Goal: Task Accomplishment & Management: Manage account settings

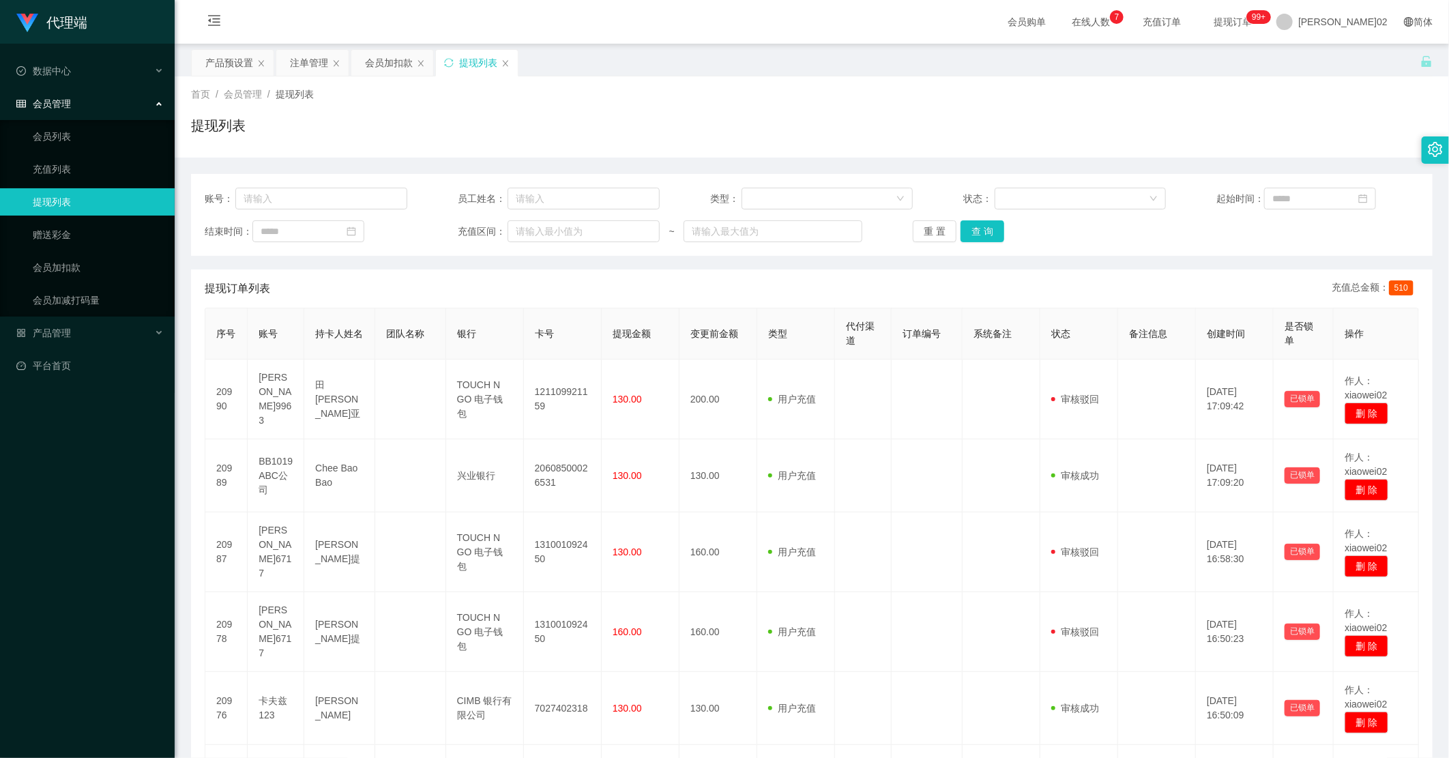
drag, startPoint x: 243, startPoint y: 56, endPoint x: 1160, endPoint y: 50, distance: 917.3
click at [249, 53] on div "产品预设置" at bounding box center [229, 63] width 48 height 26
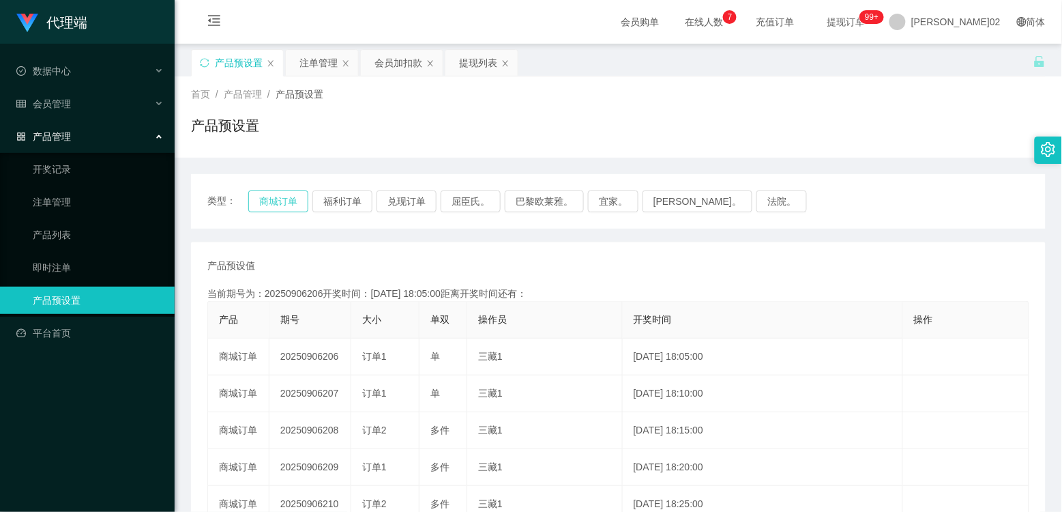
click at [288, 201] on button "商城订单" at bounding box center [278, 201] width 60 height 22
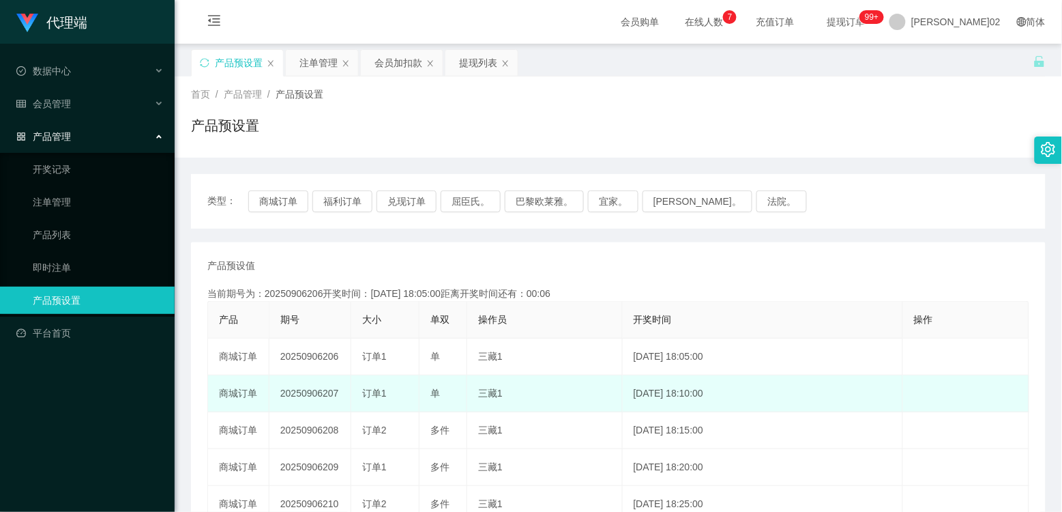
click at [311, 389] on td "20250906207" at bounding box center [310, 393] width 82 height 37
copy td "20250906207"
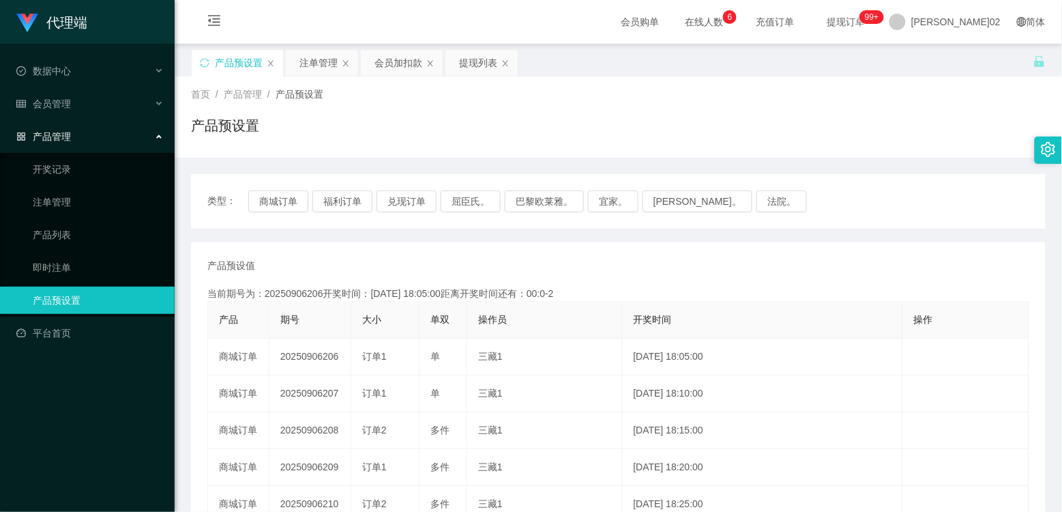
click at [758, 239] on div "类型： 商城订单 福利订单 兑现订单 屈臣氏。 巴黎欧莱雅。 宜家。 [PERSON_NAME]。 法院。 产品预设值 添加期号 当前期号为：20250906…" at bounding box center [618, 470] width 855 height 593
click at [282, 196] on button "商城订单" at bounding box center [278, 201] width 60 height 22
click at [275, 206] on button "商城订单" at bounding box center [278, 201] width 60 height 22
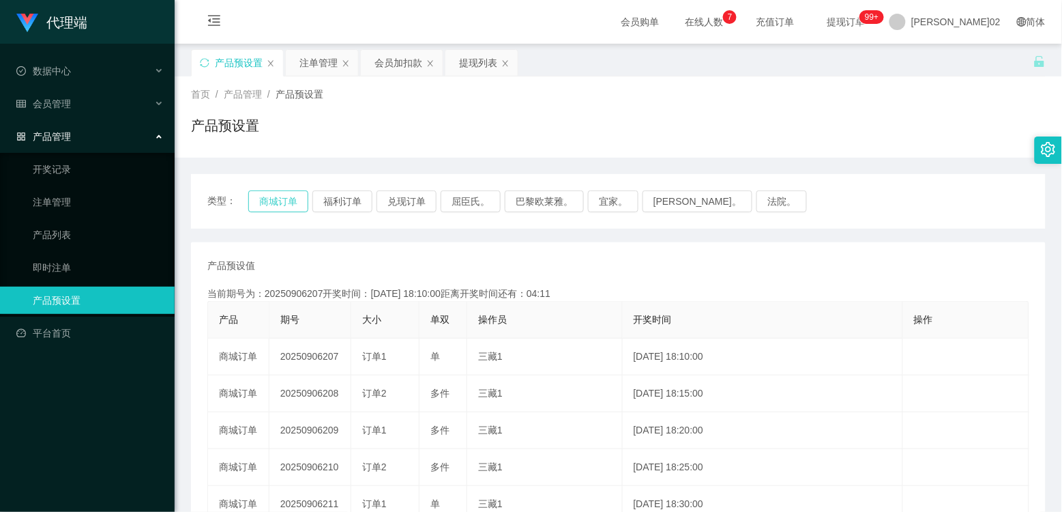
click at [276, 201] on button "商城订单" at bounding box center [278, 201] width 60 height 22
drag, startPoint x: 563, startPoint y: 263, endPoint x: 903, endPoint y: 23, distance: 416.9
click at [578, 254] on div "产品预设值 添加期号 当前期号为：20250906207开奖时间：[DATE] 18:10:00距离开奖时间还有：00:25 产品 期号 大小 单双 操作员 …" at bounding box center [618, 504] width 855 height 524
click at [303, 64] on div "注单管理" at bounding box center [318, 63] width 38 height 26
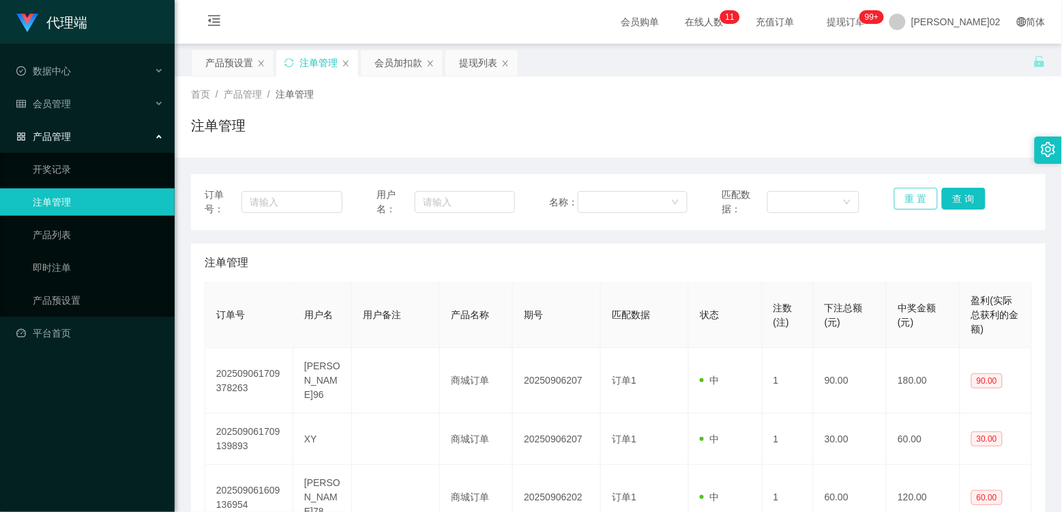
click at [906, 200] on button "重 置" at bounding box center [916, 199] width 44 height 22
click at [857, 154] on div "首页 / 产品管理 / 注单管理 / 注单管理" at bounding box center [618, 116] width 887 height 81
click at [412, 70] on div "会员加扣款" at bounding box center [398, 63] width 48 height 26
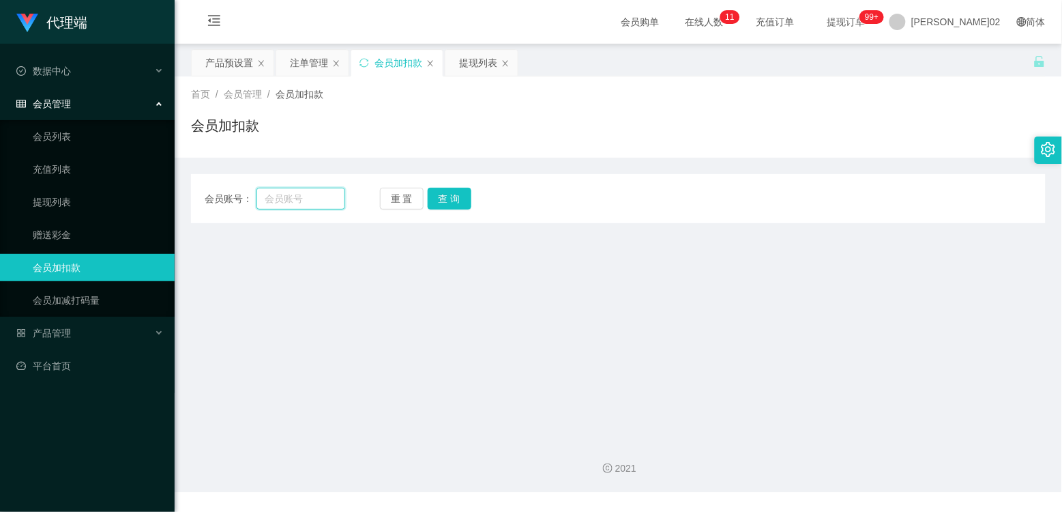
click at [318, 198] on input "text" at bounding box center [300, 199] width 89 height 22
type input "xy"
click at [433, 189] on button "查 询" at bounding box center [450, 199] width 44 height 22
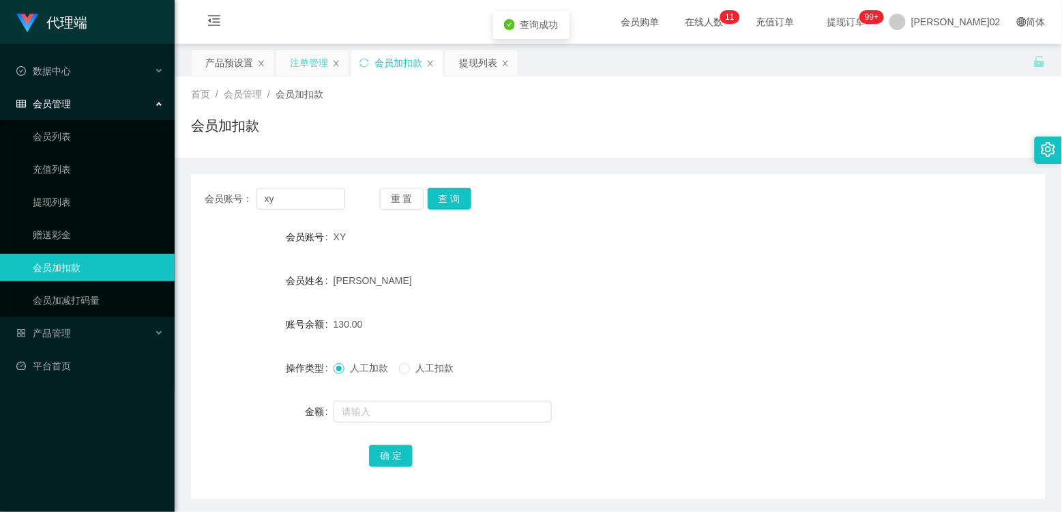
click at [310, 63] on div "注单管理" at bounding box center [309, 63] width 38 height 26
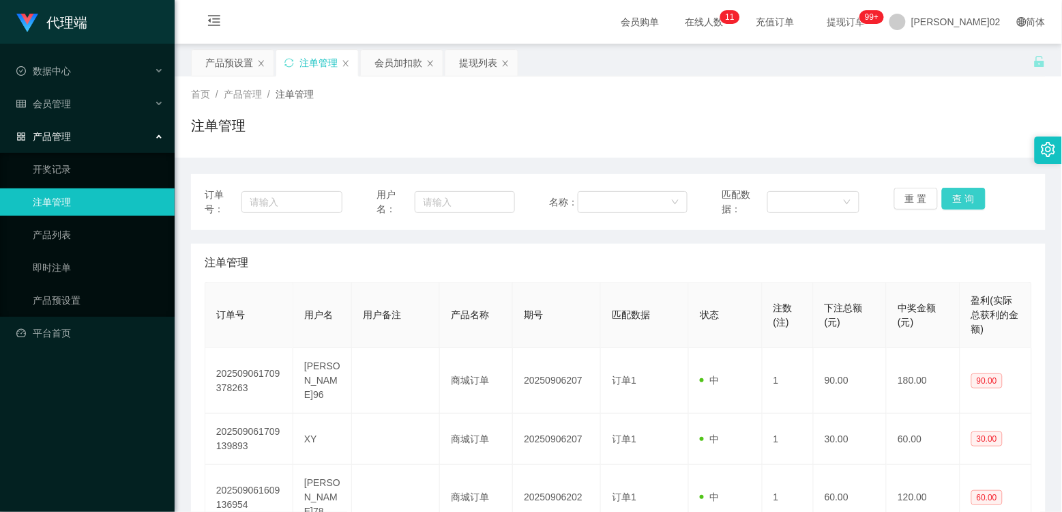
click at [942, 203] on button "查 询" at bounding box center [964, 199] width 44 height 22
click at [938, 203] on div "重 置 查 询" at bounding box center [963, 202] width 138 height 29
drag, startPoint x: 938, startPoint y: 203, endPoint x: 893, endPoint y: 50, distance: 159.7
click at [878, 109] on div "首页 / 产品管理 / 注单管理 / 注单管理" at bounding box center [618, 116] width 855 height 59
click at [400, 65] on div "会员加扣款" at bounding box center [398, 63] width 48 height 26
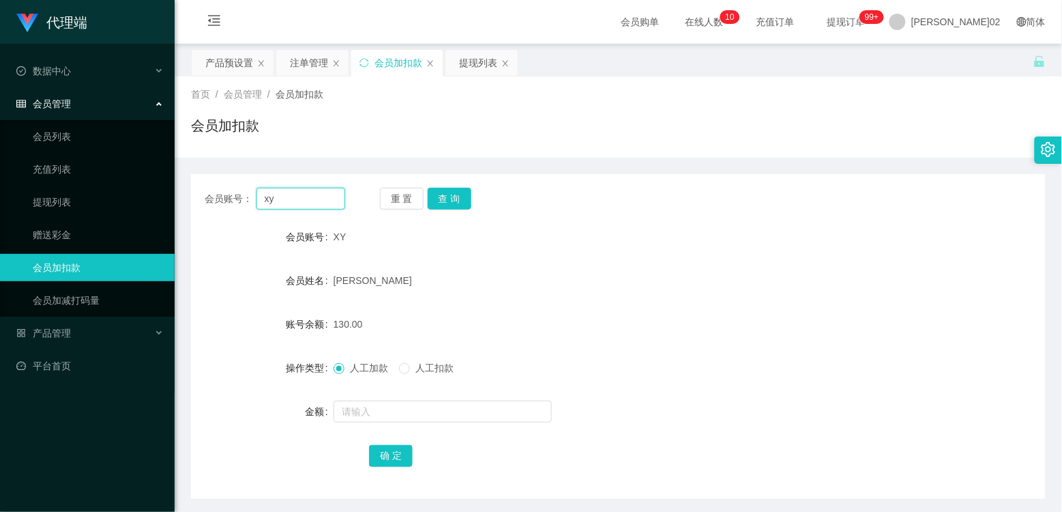
click at [327, 208] on input "xy" at bounding box center [300, 199] width 89 height 22
paste input "TL6759ke"
type input "TL6759ke"
click at [451, 205] on button "查 询" at bounding box center [450, 199] width 44 height 22
drag, startPoint x: 577, startPoint y: 222, endPoint x: 569, endPoint y: 214, distance: 11.1
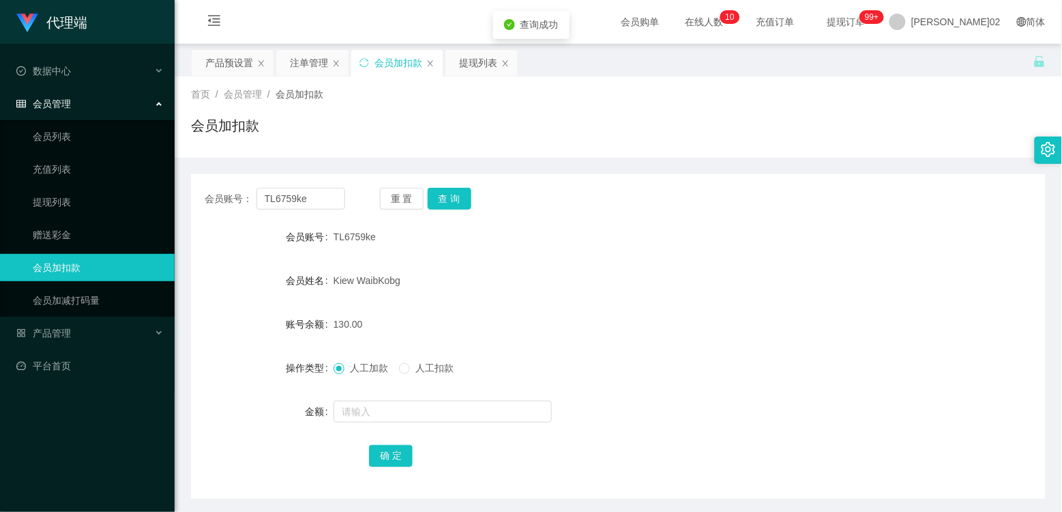
click at [576, 223] on div "TL6759ke" at bounding box center [583, 236] width 499 height 27
click at [488, 200] on div "重 置 查 询" at bounding box center [450, 199] width 140 height 22
click at [464, 198] on button "查 询" at bounding box center [450, 199] width 44 height 22
drag, startPoint x: 306, startPoint y: 62, endPoint x: 314, endPoint y: 60, distance: 8.4
click at [306, 62] on div "注单管理" at bounding box center [309, 63] width 38 height 26
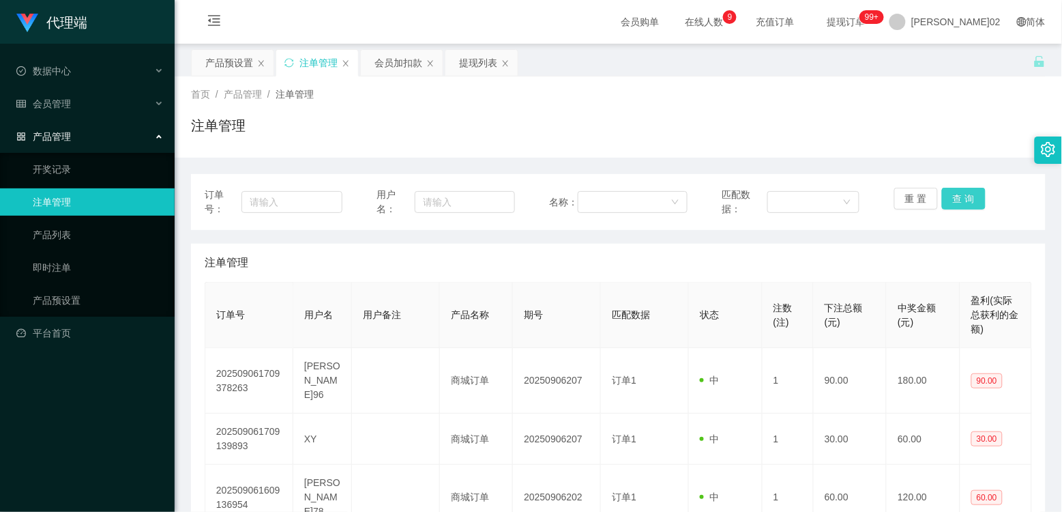
click at [952, 201] on button "查 询" at bounding box center [964, 199] width 44 height 22
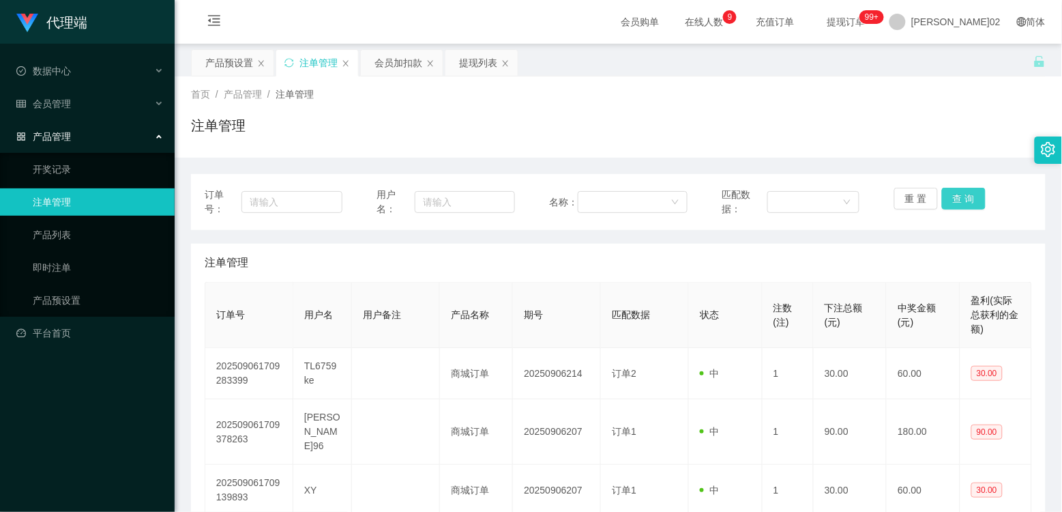
click at [952, 201] on button "查 询" at bounding box center [964, 199] width 44 height 22
click at [855, 126] on div "注单管理" at bounding box center [618, 130] width 855 height 31
click at [404, 73] on div "会员加扣款" at bounding box center [398, 63] width 48 height 26
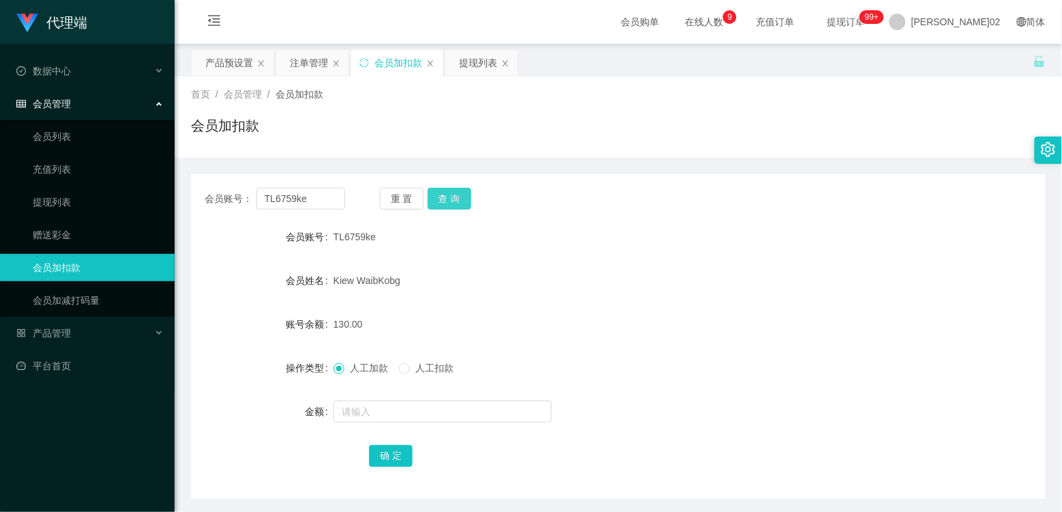
click at [448, 201] on button "查 询" at bounding box center [450, 199] width 44 height 22
click at [514, 221] on div "会员账号： TL6759ke 重 置 查 询 会员账号 TL6759ke 会员姓名 [PERSON_NAME] 账号余额 130.00 操作类型 人工加款 人…" at bounding box center [618, 336] width 855 height 325
click at [459, 59] on div "提现列表" at bounding box center [478, 63] width 38 height 26
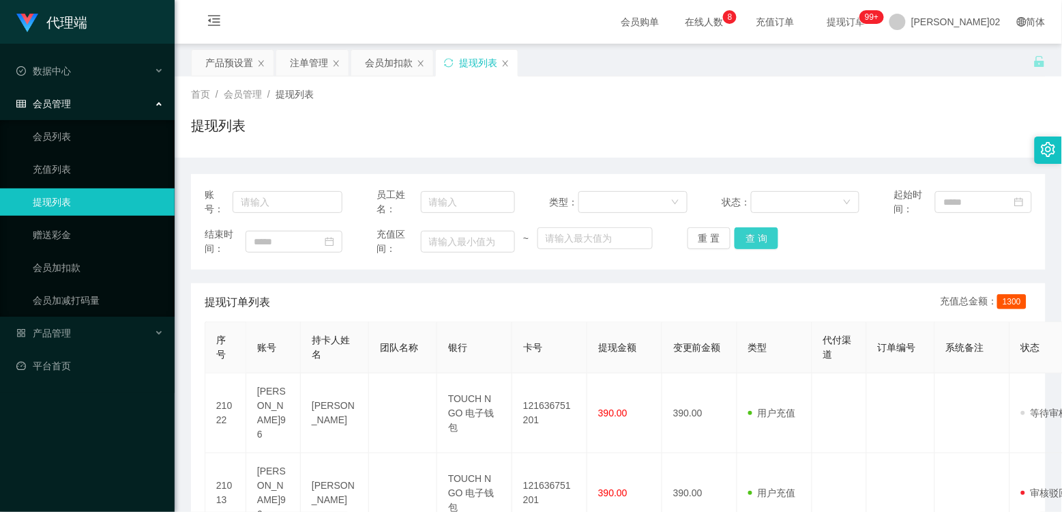
click at [742, 237] on button "查 询" at bounding box center [757, 238] width 44 height 22
click at [708, 241] on button "重 置" at bounding box center [709, 238] width 44 height 22
drag, startPoint x: 863, startPoint y: 269, endPoint x: 945, endPoint y: 51, distance: 232.4
click at [864, 269] on div "账号： 员工姓名： 类型： 状态： 起始时间： 结束时间： 充值区间： ~ 重 置 查 询" at bounding box center [618, 221] width 855 height 95
